Goal: Task Accomplishment & Management: Manage account settings

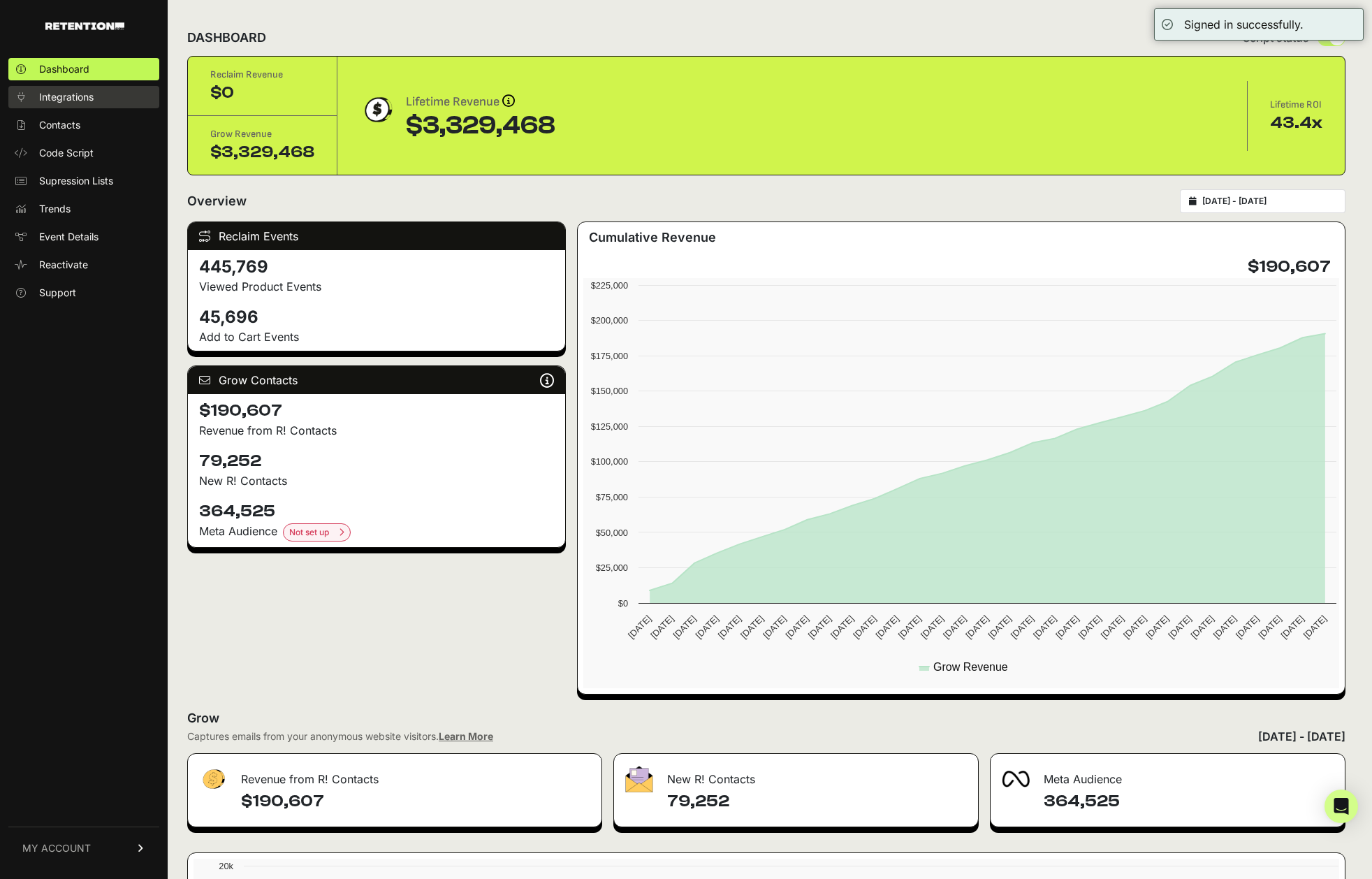
click at [70, 95] on span "Integrations" at bounding box center [67, 97] width 54 height 14
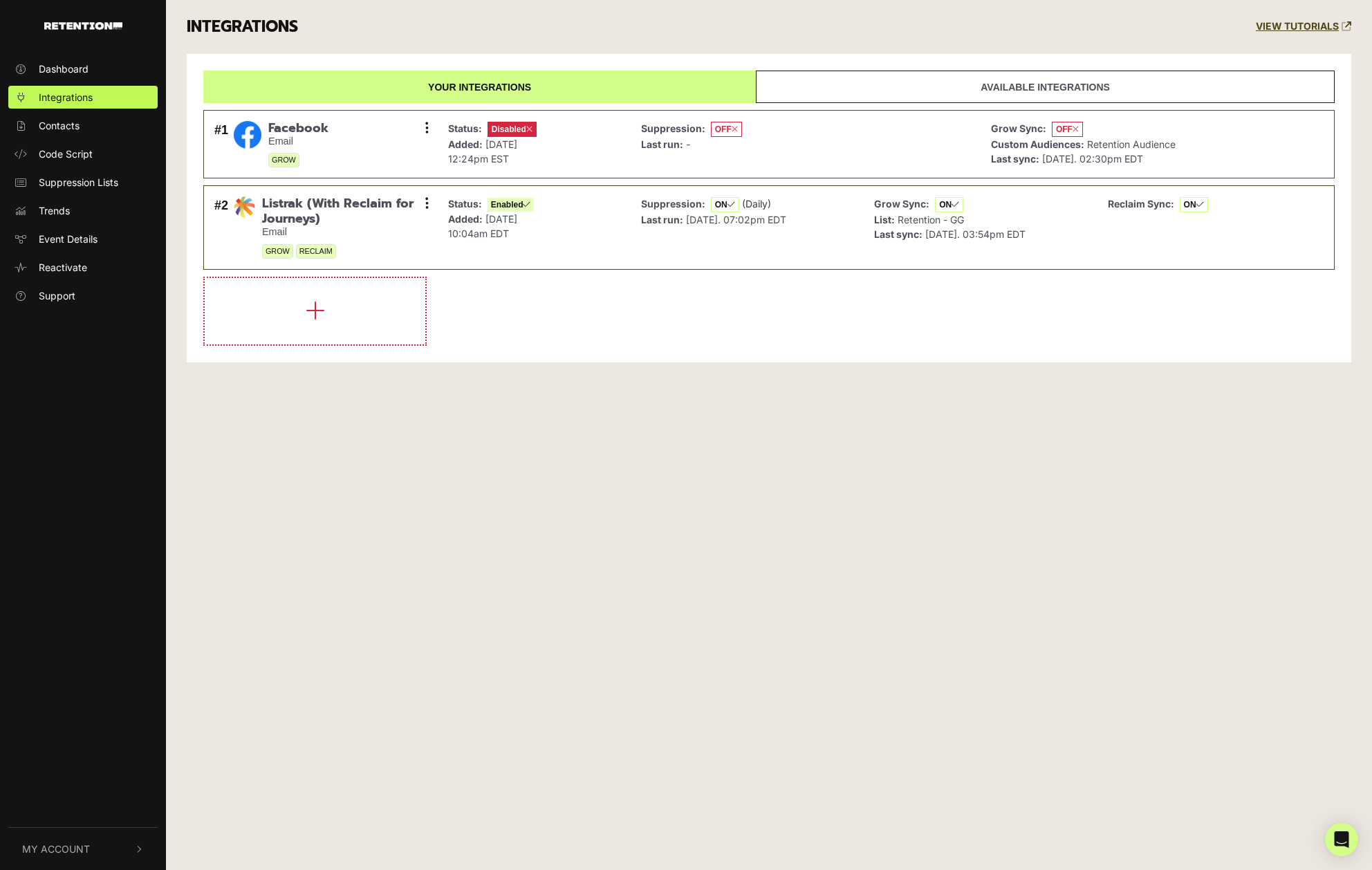
click at [116, 858] on button "My Account" at bounding box center [83, 849] width 150 height 42
click at [93, 693] on link "Account Details" at bounding box center [83, 702] width 150 height 23
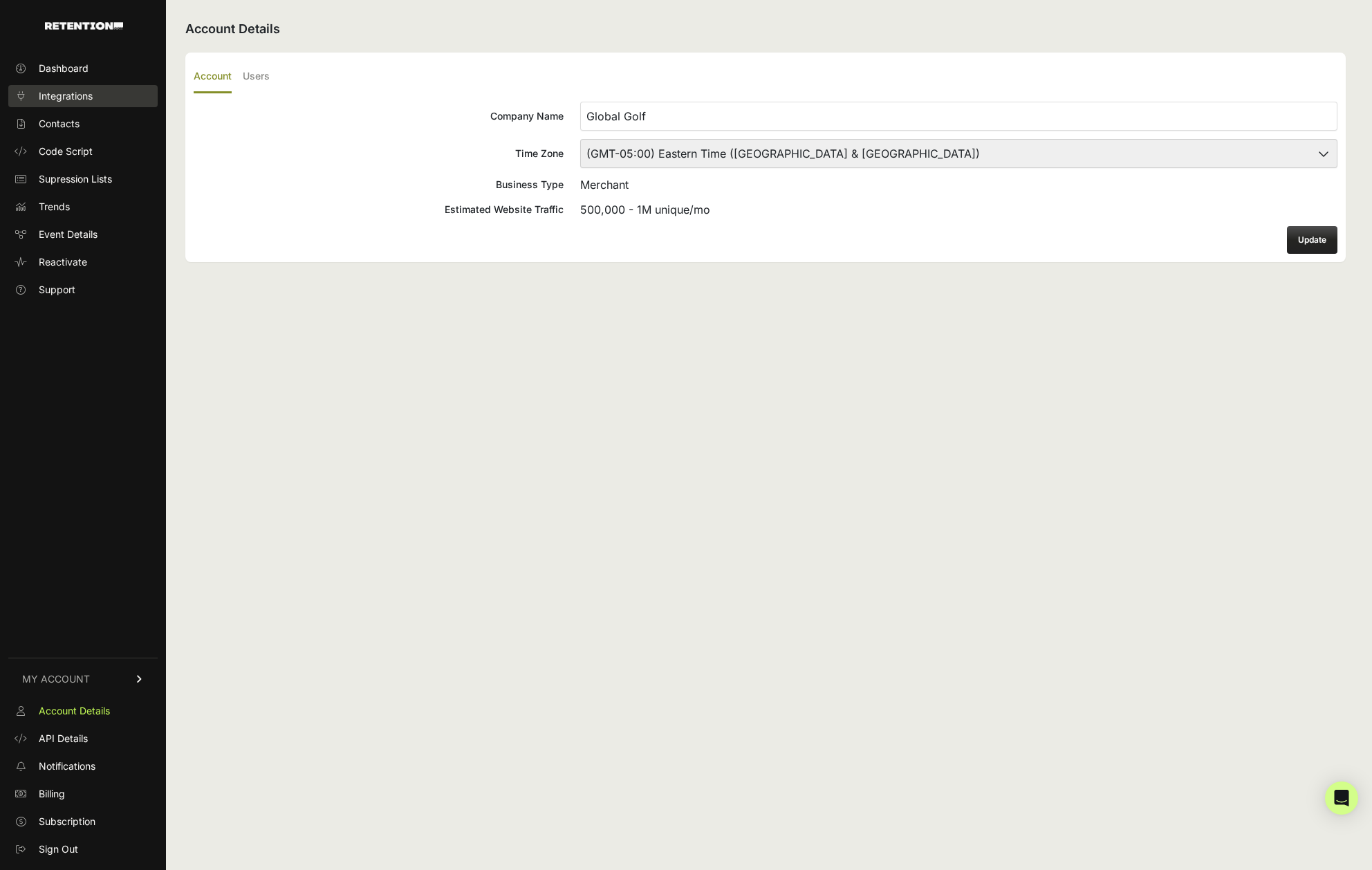
click at [93, 97] on link "Integrations" at bounding box center [83, 96] width 150 height 22
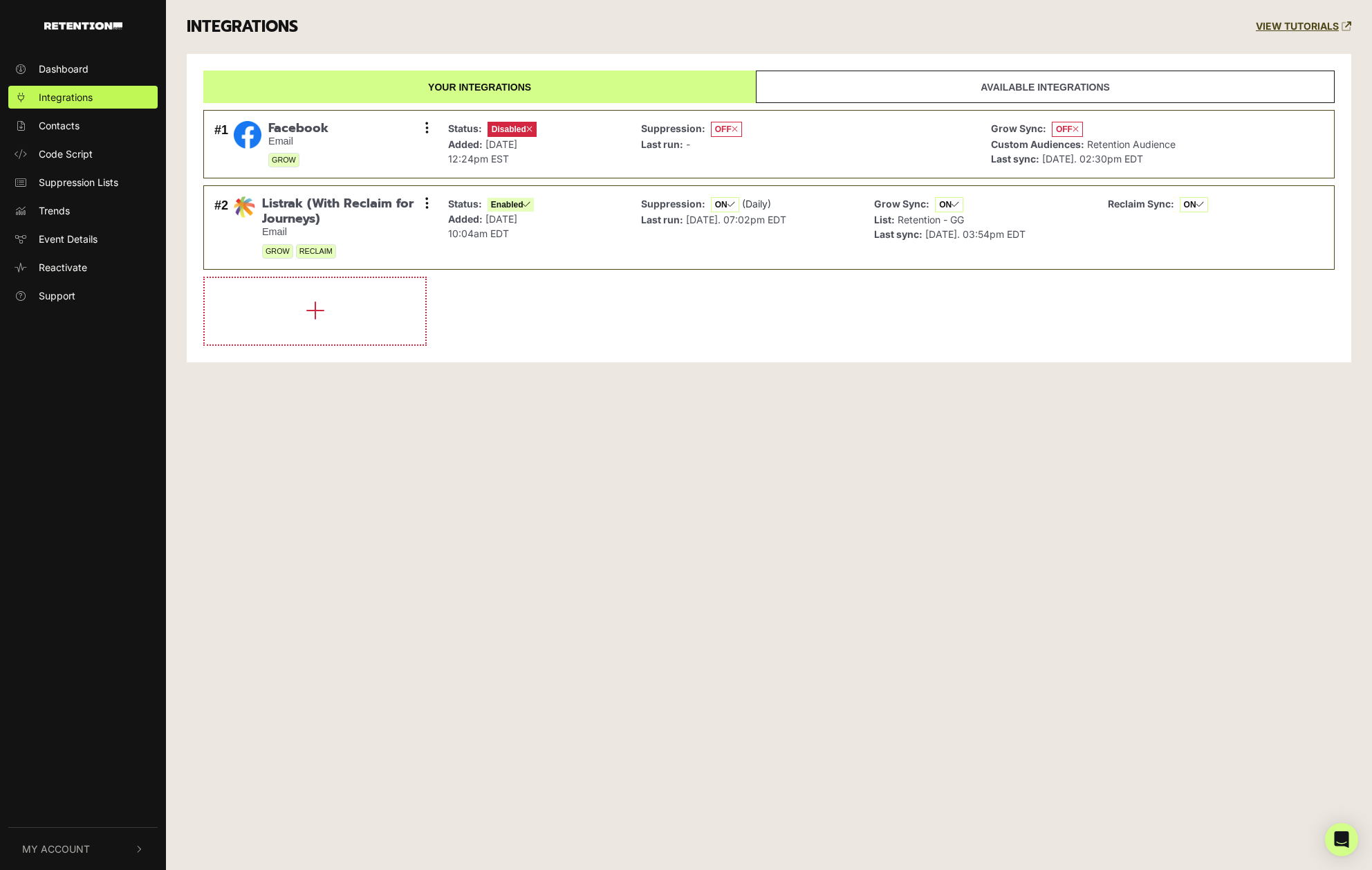
click at [72, 838] on button "My Account" at bounding box center [83, 849] width 150 height 42
click at [69, 849] on span "Sign Out" at bounding box center [59, 847] width 39 height 15
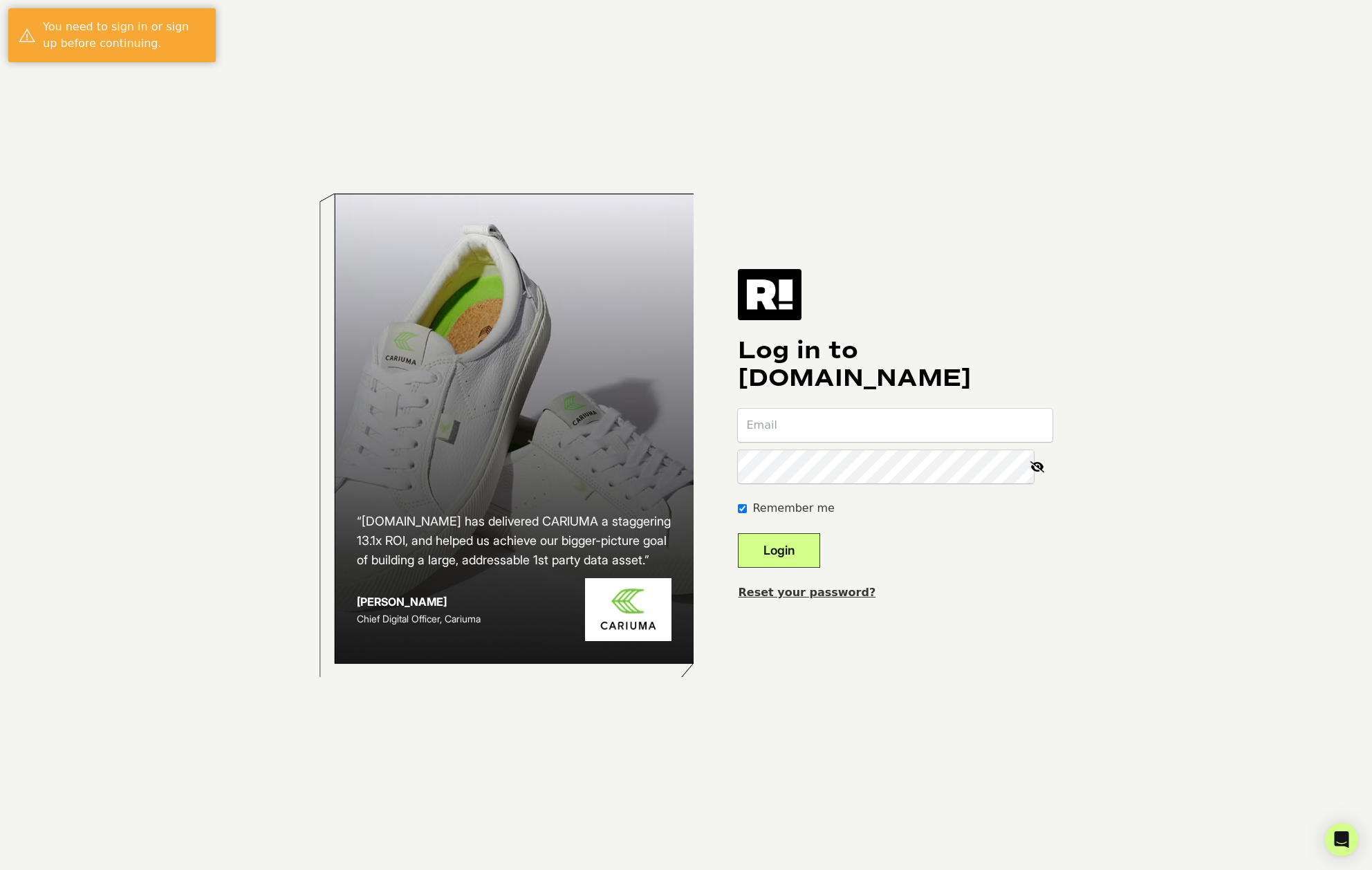
type input "[EMAIL_ADDRESS][DOMAIN_NAME]"
click at [867, 432] on input "slamoure@wgs.com" at bounding box center [895, 425] width 315 height 33
click at [802, 552] on button "Login" at bounding box center [779, 550] width 82 height 34
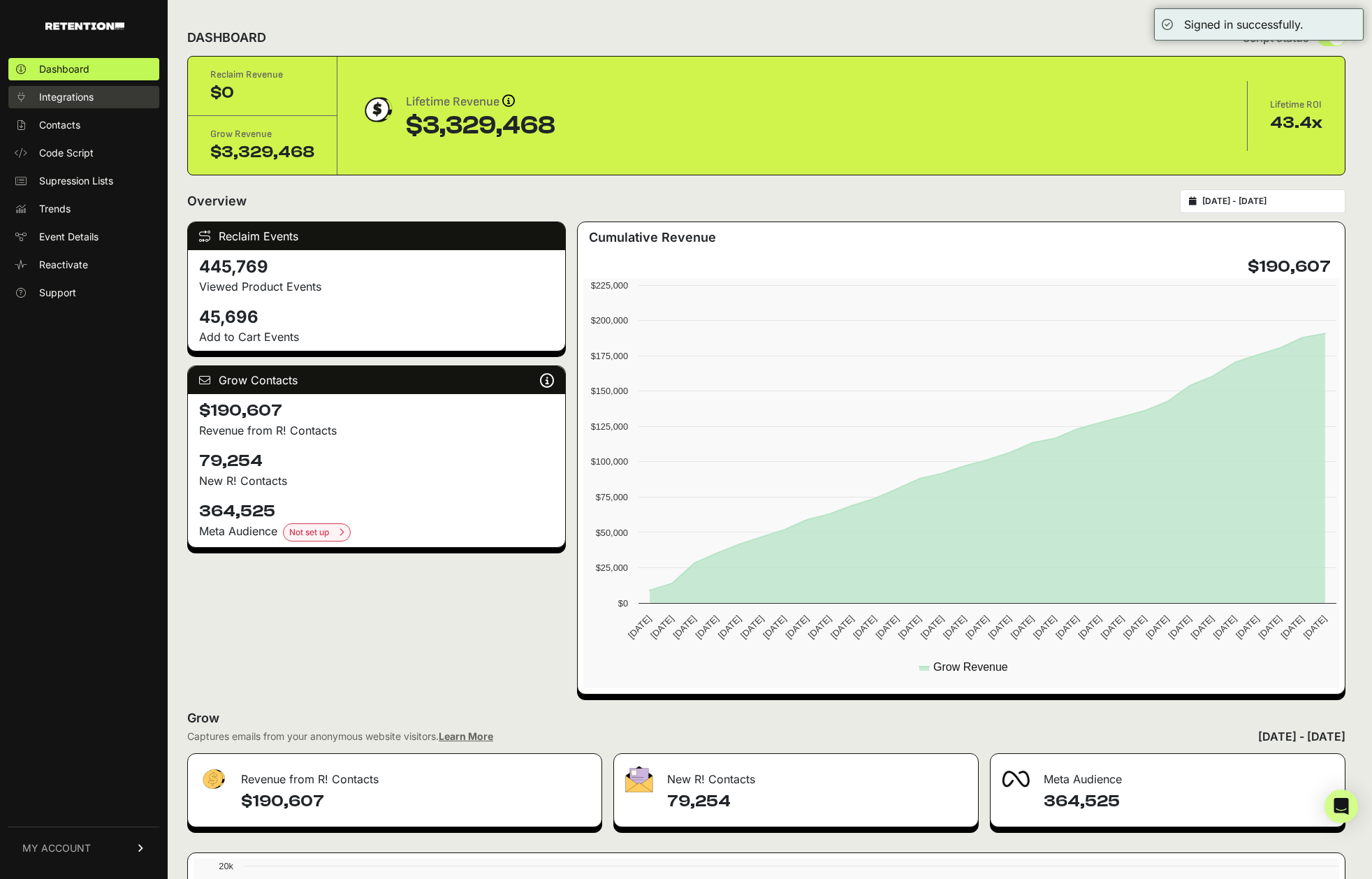
click at [81, 104] on link "Integrations" at bounding box center [84, 97] width 151 height 22
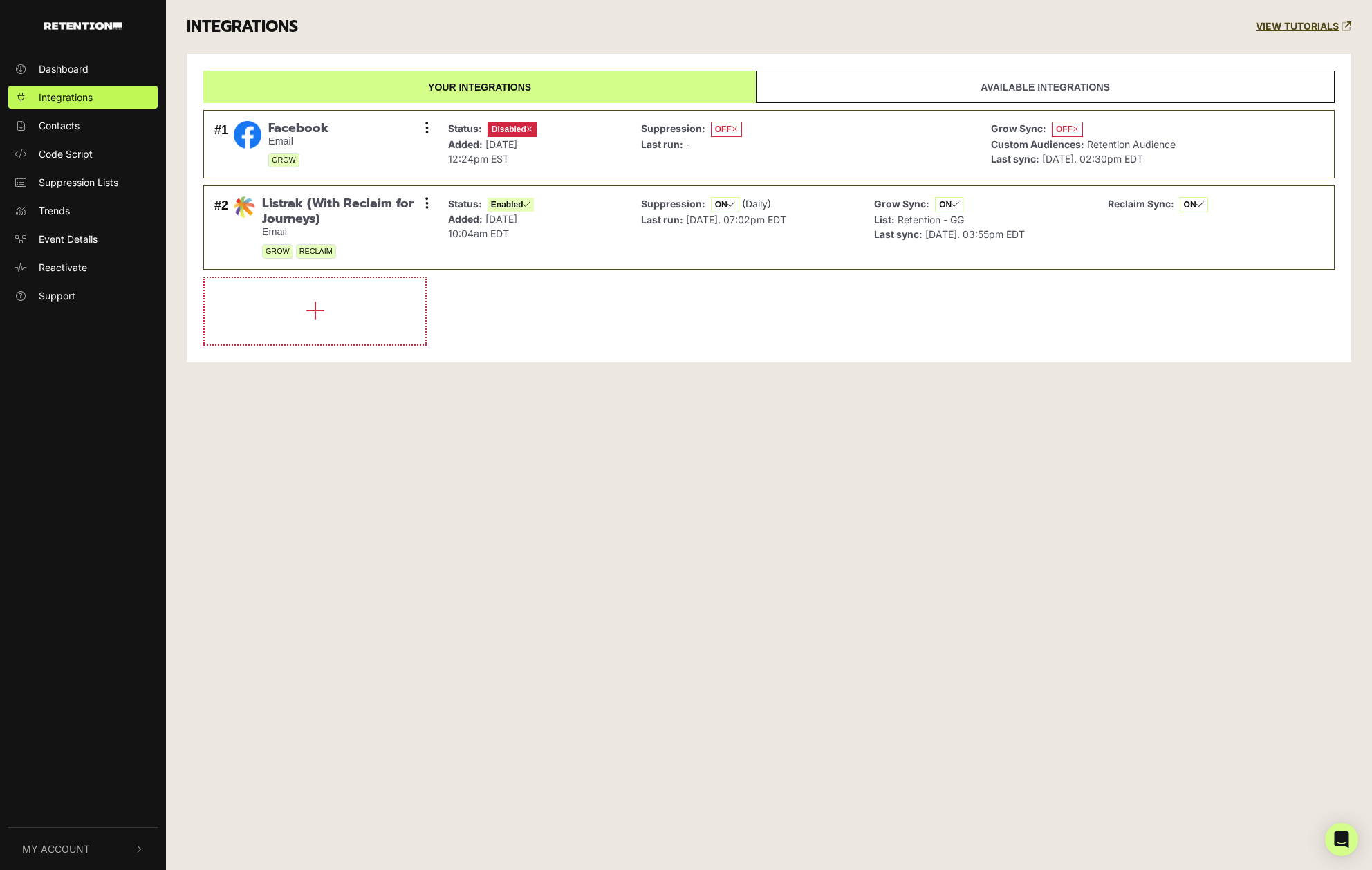
click at [87, 846] on span "My Account" at bounding box center [55, 849] width 68 height 15
click at [83, 696] on span "Account Details" at bounding box center [75, 702] width 72 height 15
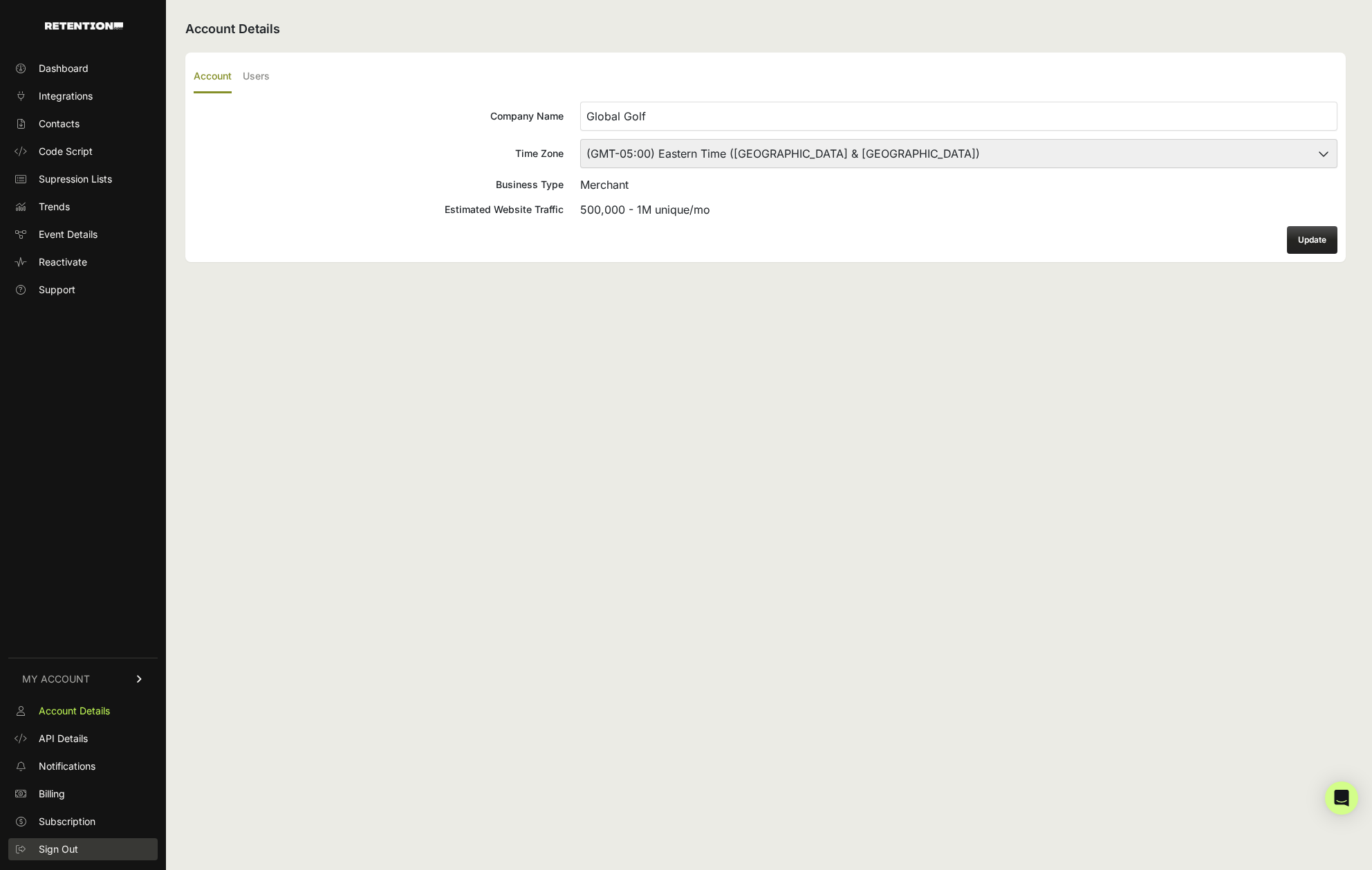
click at [62, 845] on span "Sign Out" at bounding box center [59, 849] width 39 height 14
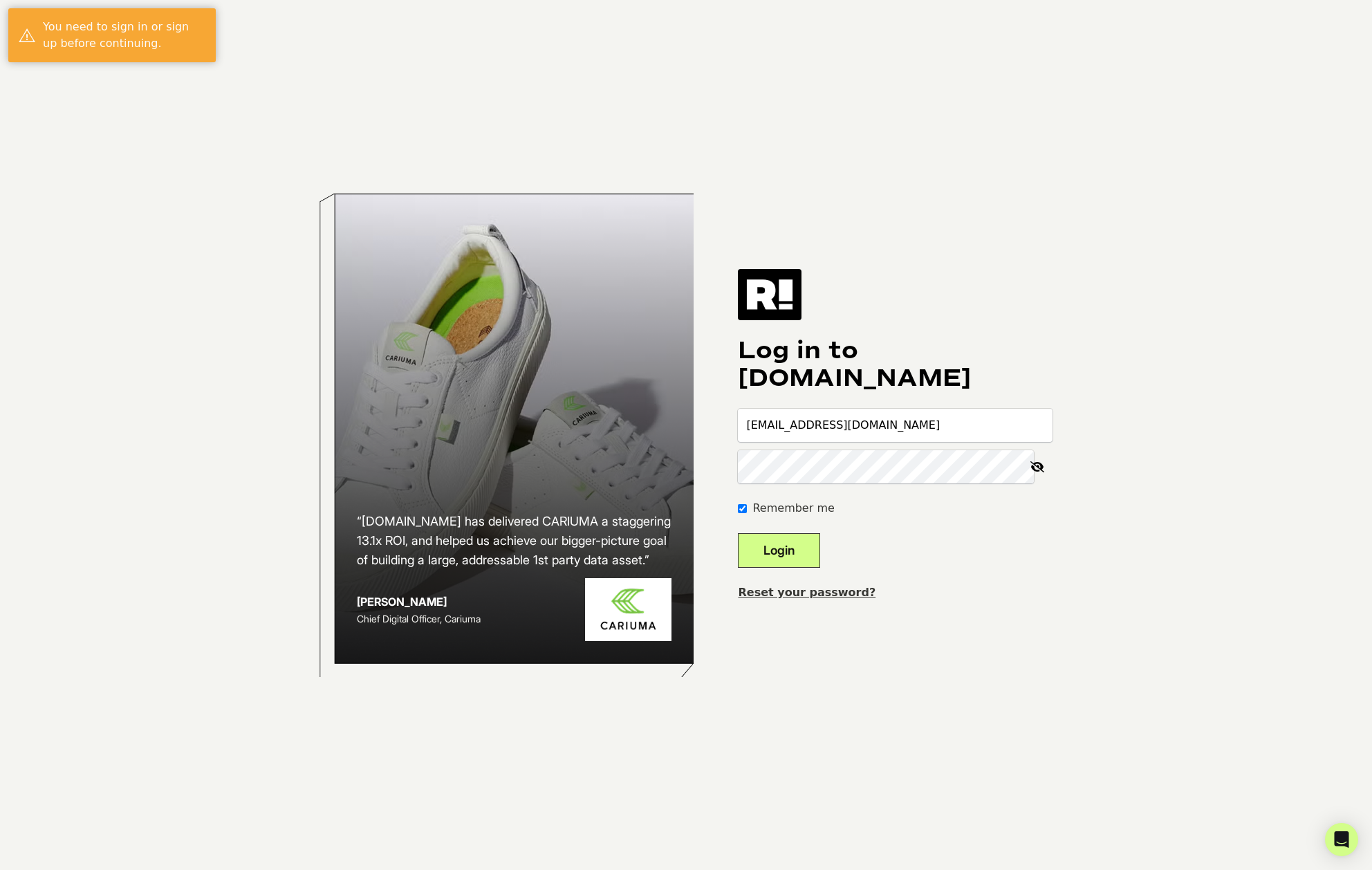
click at [874, 426] on input "[EMAIL_ADDRESS][DOMAIN_NAME]" at bounding box center [895, 425] width 315 height 33
type input "[EMAIL_ADDRESS][DOMAIN_NAME]"
click at [820, 559] on button "Login" at bounding box center [779, 550] width 82 height 34
